Goal: Find specific page/section: Find specific page/section

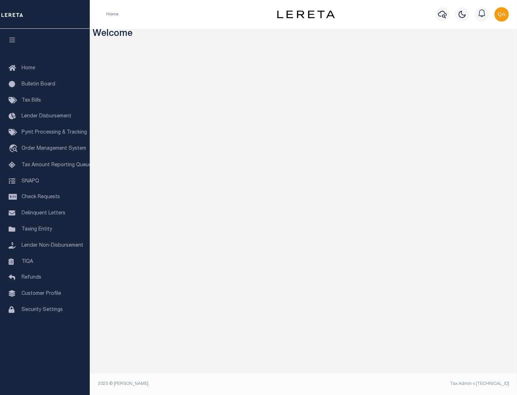
click at [45, 262] on link "TIQA" at bounding box center [45, 262] width 90 height 16
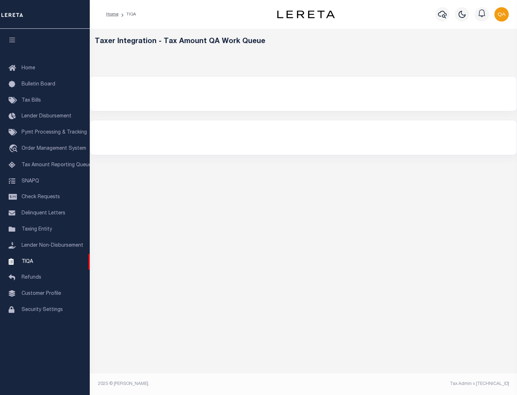
select select "200"
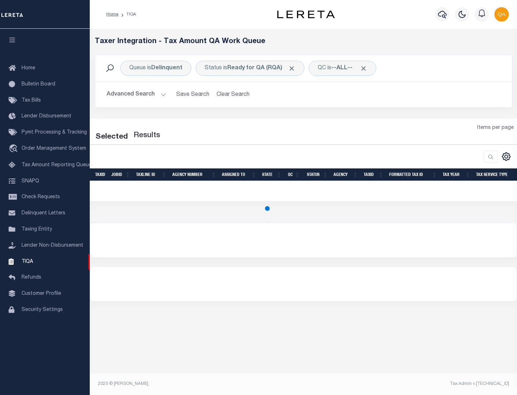
select select "200"
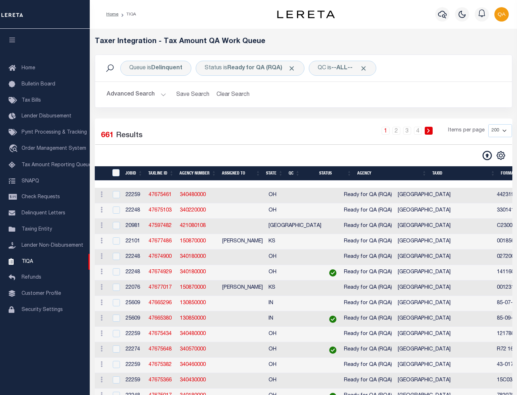
click at [294, 68] on span "Click to Remove" at bounding box center [292, 69] width 8 height 8
